Goal: Information Seeking & Learning: Check status

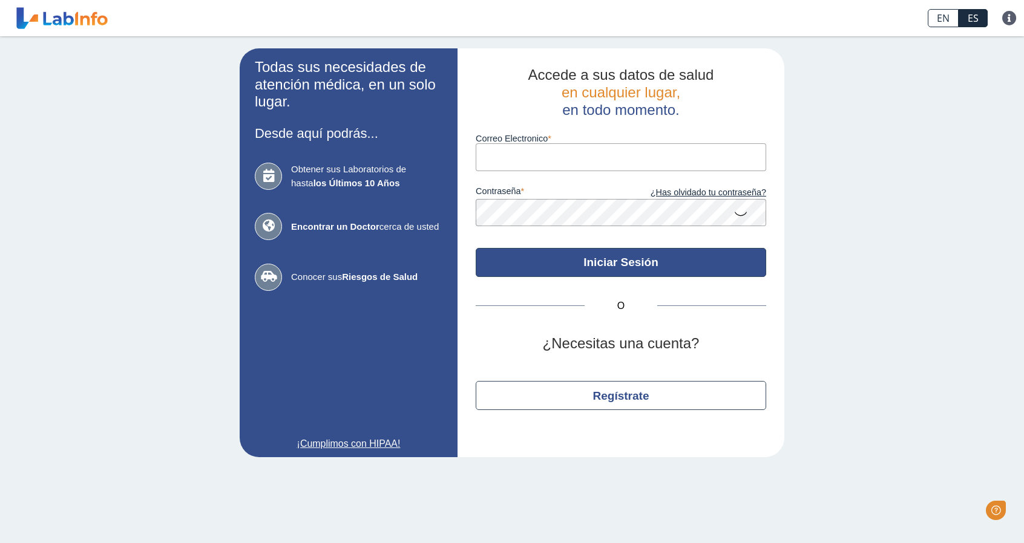
type input "[EMAIL_ADDRESS][DOMAIN_NAME]"
click at [603, 262] on button "Iniciar Sesión" at bounding box center [621, 262] width 291 height 29
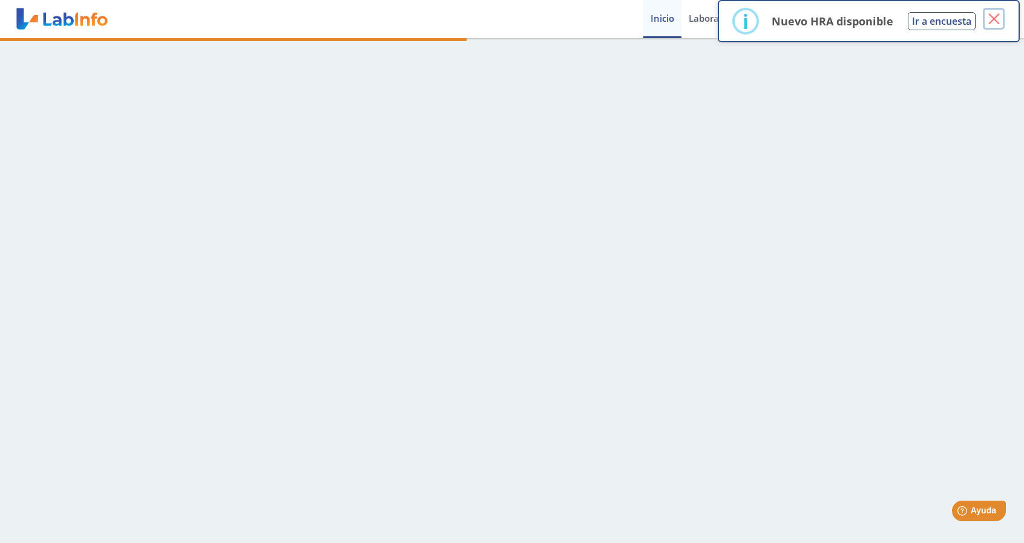
click at [996, 15] on button "×" at bounding box center [994, 19] width 22 height 22
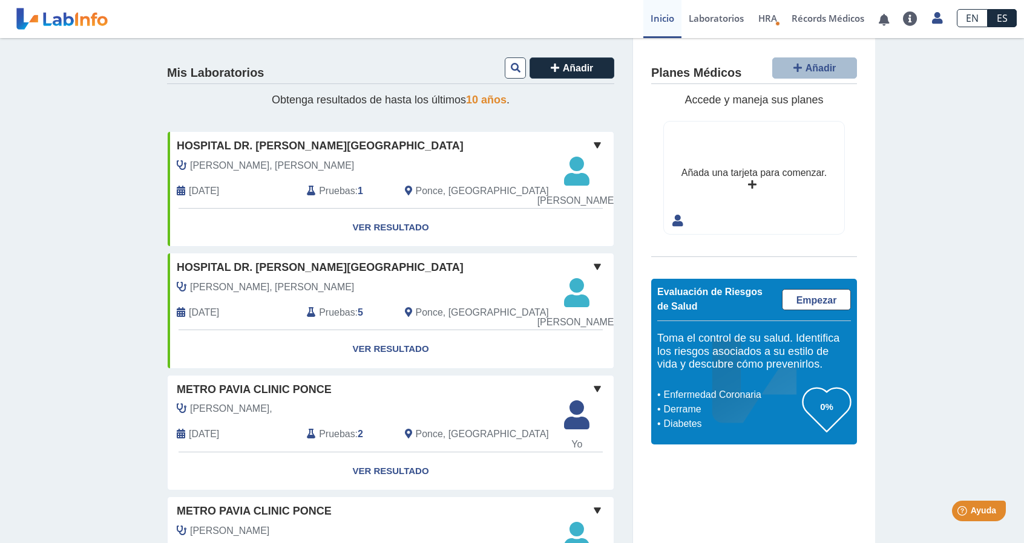
drag, startPoint x: 1013, startPoint y: 114, endPoint x: 1018, endPoint y: 134, distance: 20.0
click at [1018, 134] on main "Mis Laboratorios Añadir Obtenga resultados de hasta los últimos 10 años . Hospi…" at bounding box center [512, 290] width 1024 height 505
click at [712, 22] on link "Laboratorios" at bounding box center [716, 19] width 70 height 38
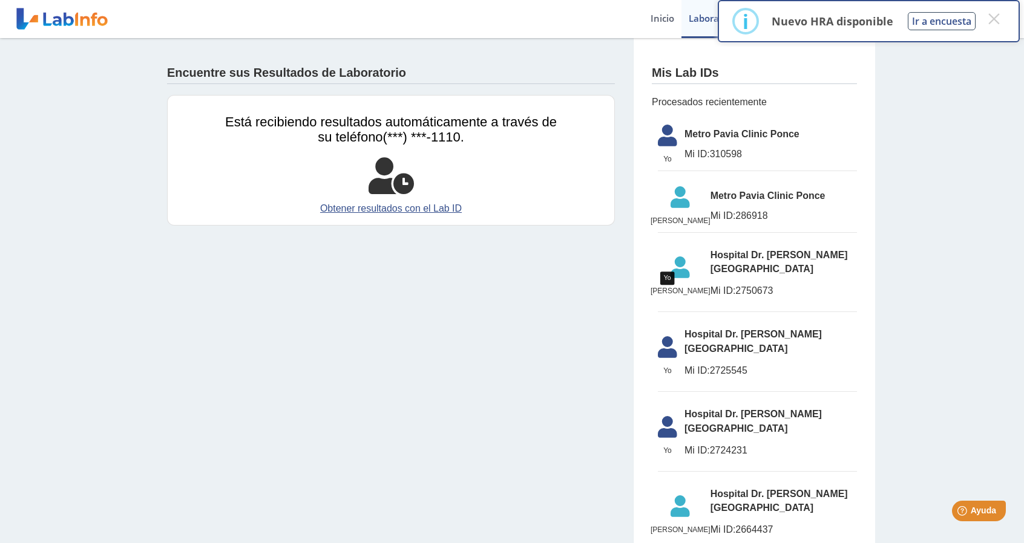
click at [662, 133] on icon at bounding box center [668, 139] width 34 height 29
click at [993, 22] on button "×" at bounding box center [994, 19] width 22 height 22
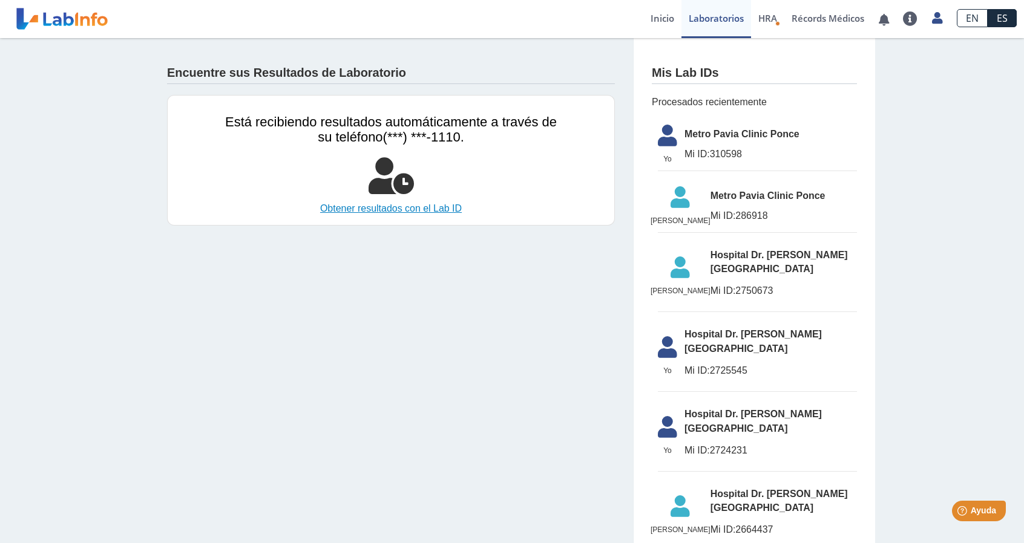
click at [412, 208] on link "Obtener resultados con el Lab ID" at bounding box center [391, 209] width 332 height 15
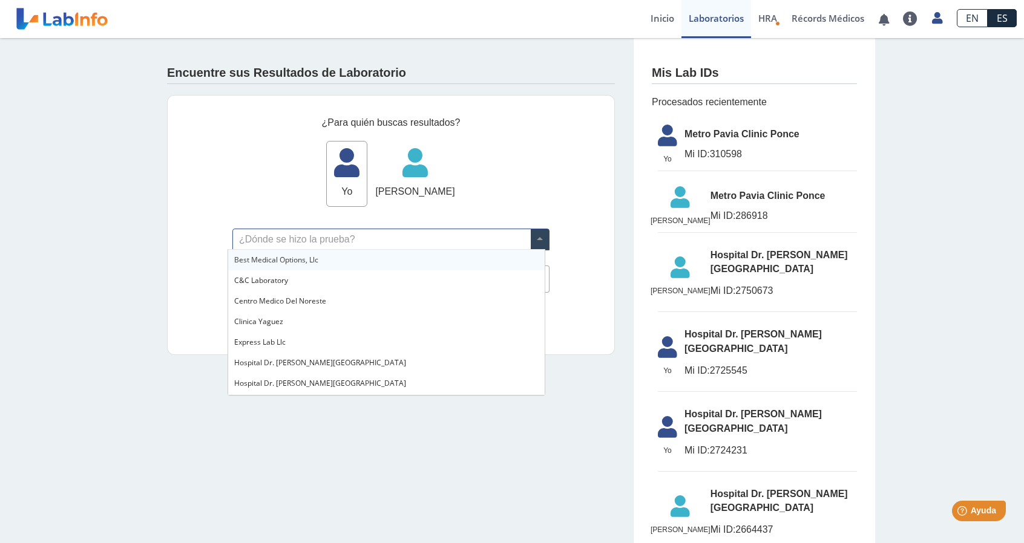
click at [538, 238] on span at bounding box center [540, 239] width 18 height 21
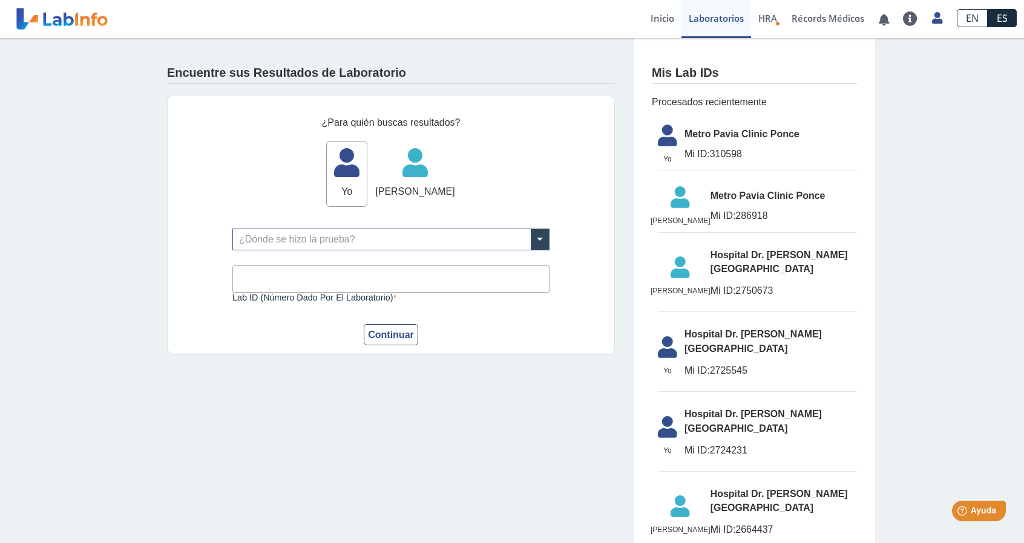
click at [140, 159] on div "Encuentre sus Resultados de Laboratorio ¿Para quién buscas resultados? Yo Yo Ja…" at bounding box center [512, 511] width 1024 height 947
click at [761, 18] on span "HRA" at bounding box center [767, 18] width 19 height 12
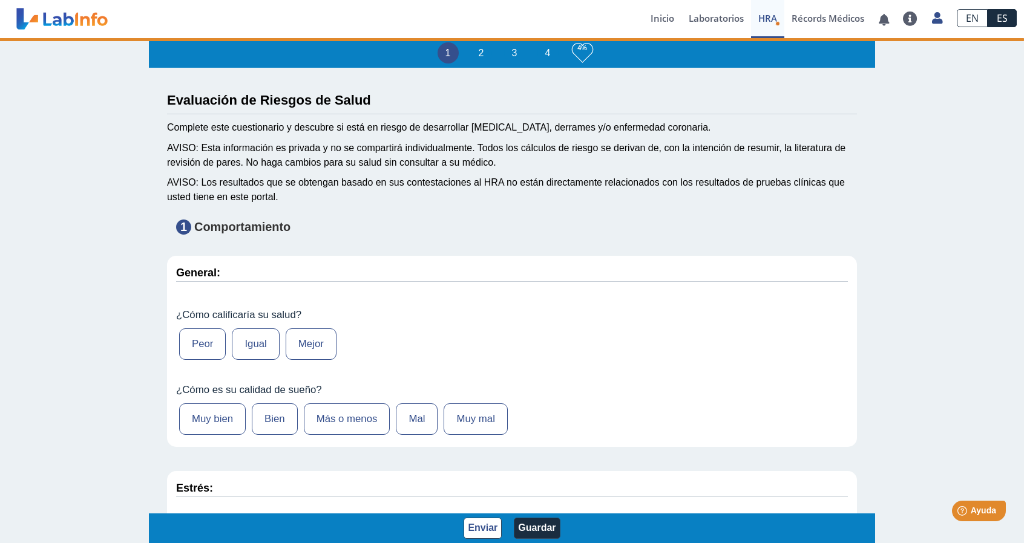
type input "Aurora Torres Gonzalez"
type input "1986-10-17"
select select
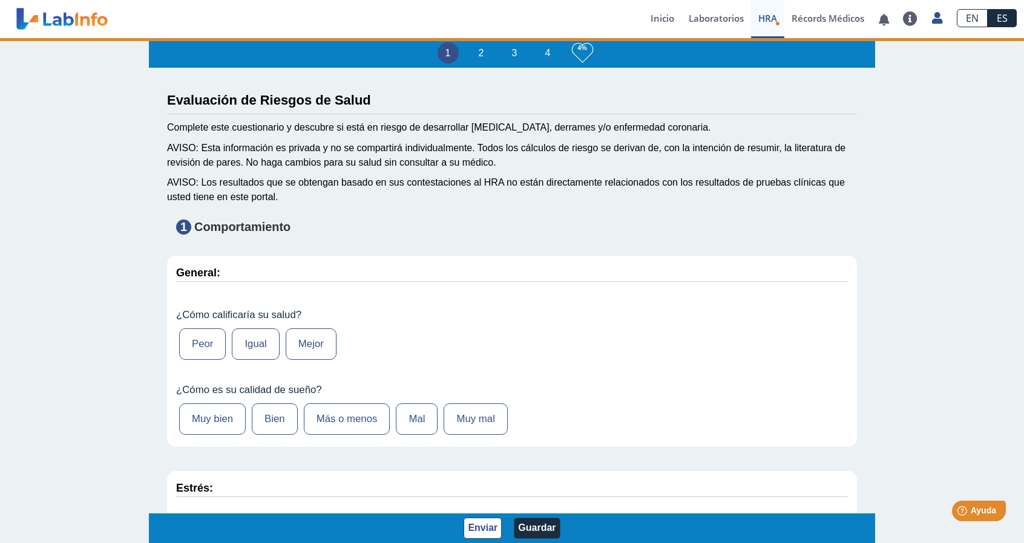
select select
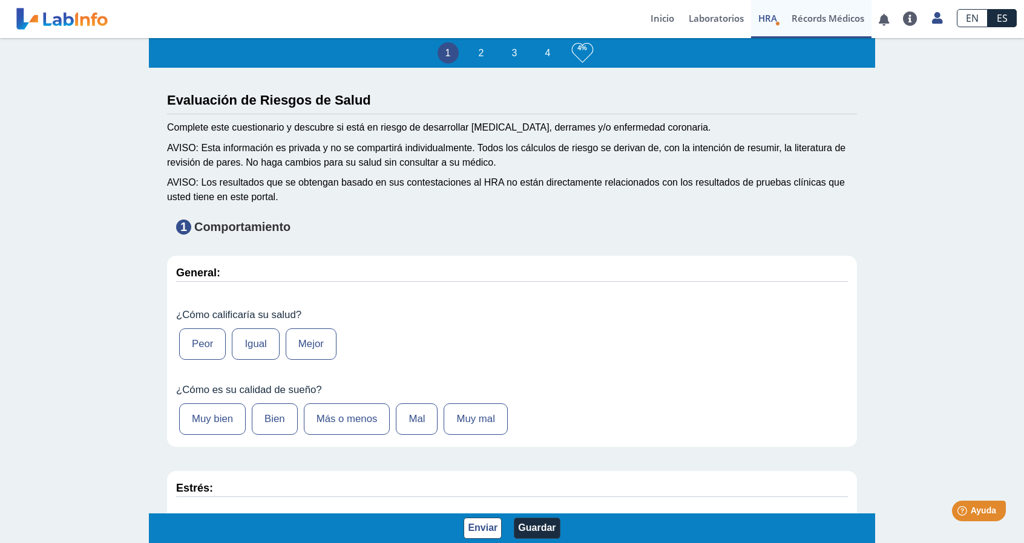
click at [829, 24] on link "Récords Médicos" at bounding box center [827, 19] width 87 height 38
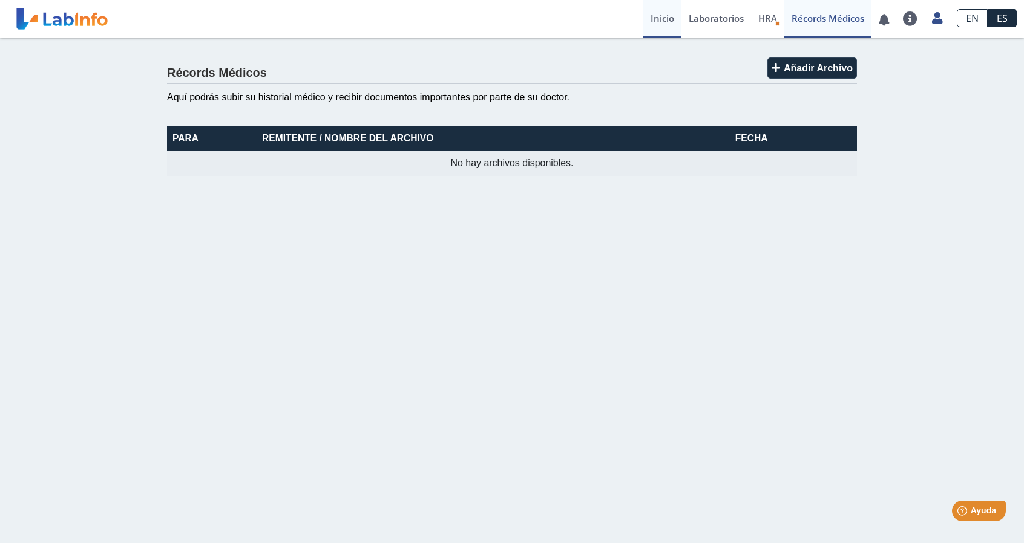
click at [659, 18] on link "Inicio" at bounding box center [662, 19] width 38 height 38
